Goal: Register for event/course

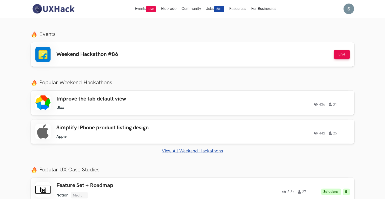
scroll to position [163, 0]
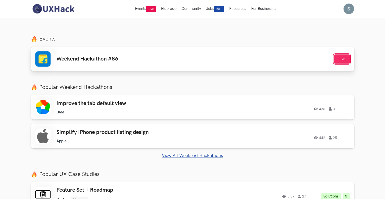
click at [339, 61] on button "Live" at bounding box center [342, 58] width 16 height 9
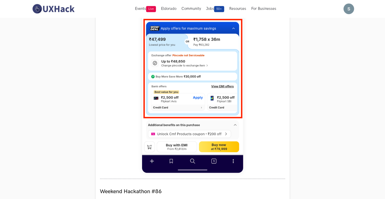
scroll to position [288, 0]
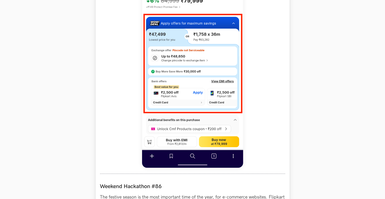
click at [184, 69] on img at bounding box center [192, 55] width 101 height 225
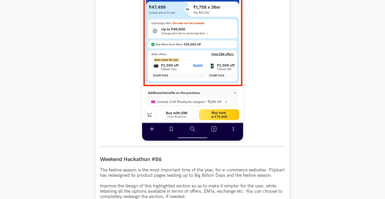
scroll to position [315, 0]
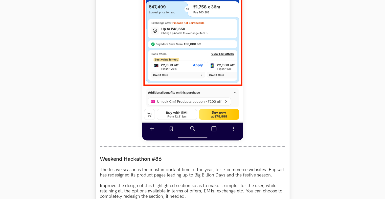
click at [176, 43] on img at bounding box center [192, 27] width 101 height 225
